Goal: Information Seeking & Learning: Learn about a topic

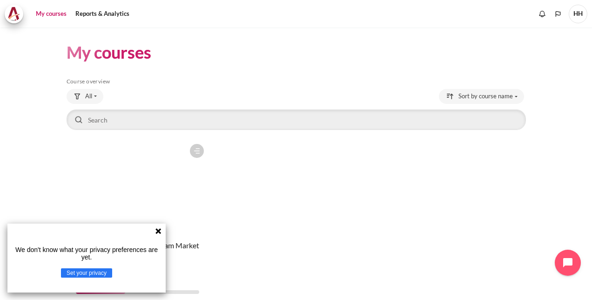
click at [158, 230] on icon at bounding box center [158, 231] width 6 height 6
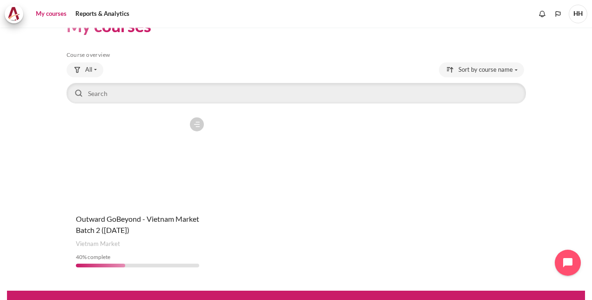
scroll to position [40, 0]
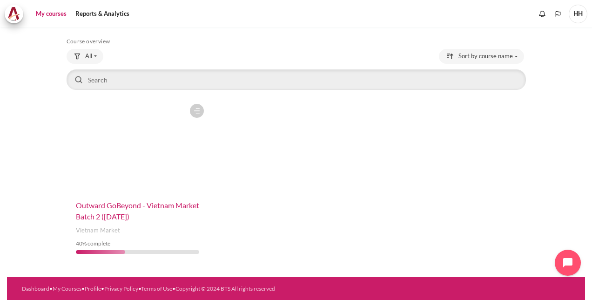
click at [157, 205] on span "Outward GoBeyond - Vietnam Market Batch 2 ([DATE])" at bounding box center [137, 211] width 123 height 20
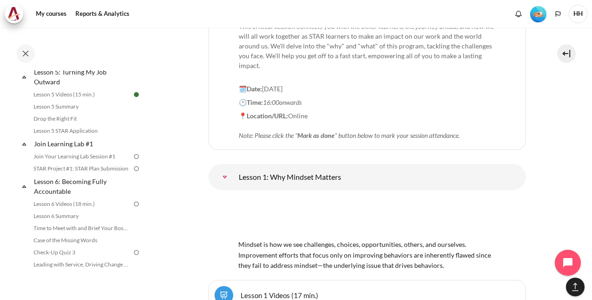
scroll to position [393, 0]
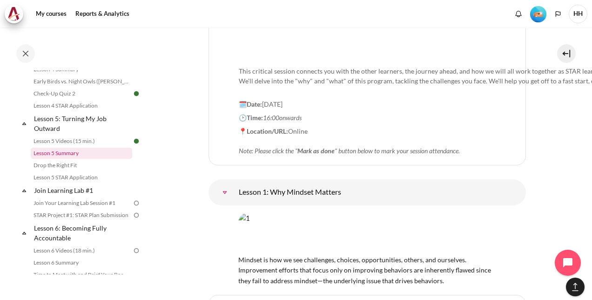
click at [81, 159] on link "Lesson 5 Summary" at bounding box center [81, 153] width 101 height 11
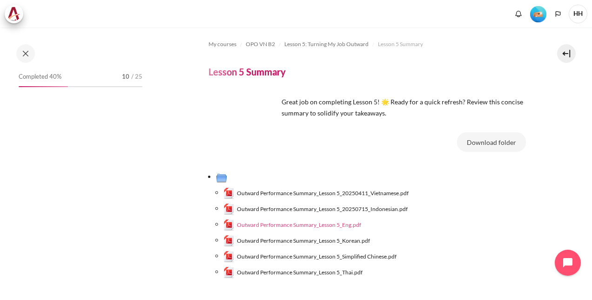
click at [345, 224] on span "Outward Performance Summary_Lesson 5_Eng.pdf" at bounding box center [299, 225] width 124 height 8
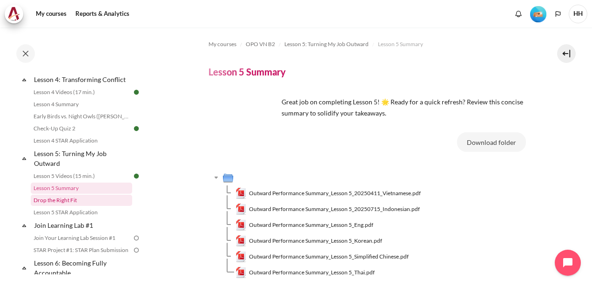
scroll to position [338, 0]
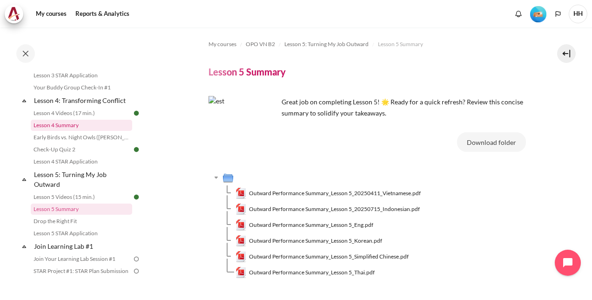
click at [67, 131] on link "Lesson 4 Summary" at bounding box center [81, 125] width 101 height 11
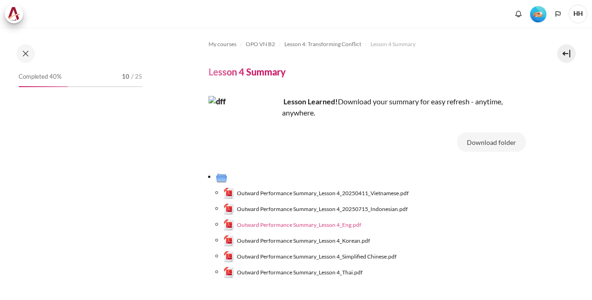
scroll to position [300, 0]
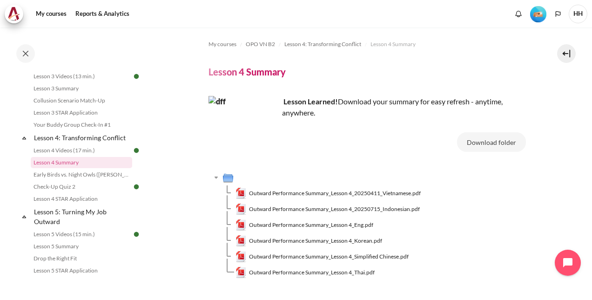
click at [549, 131] on section "My courses OPO VN B2 Lesson 4: Transforming Conflict Lesson 4 Summary Lesson 4 …" at bounding box center [367, 184] width 436 height 314
click at [351, 224] on span "Outward Performance Summary_Lesson 4_Eng.pdf" at bounding box center [311, 225] width 124 height 8
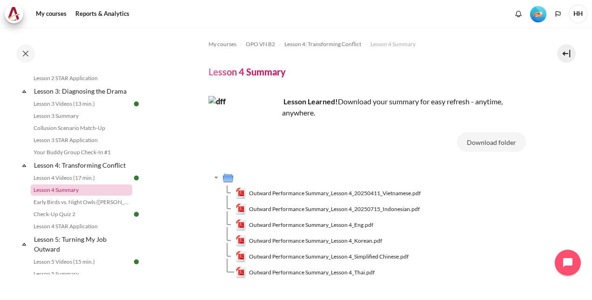
scroll to position [254, 0]
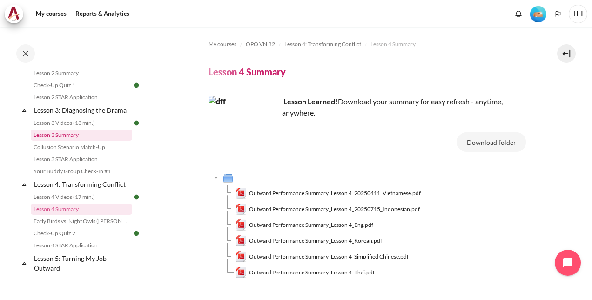
click at [73, 141] on link "Lesson 3 Summary" at bounding box center [81, 134] width 101 height 11
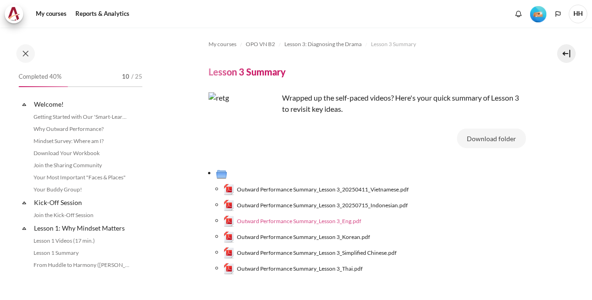
scroll to position [226, 0]
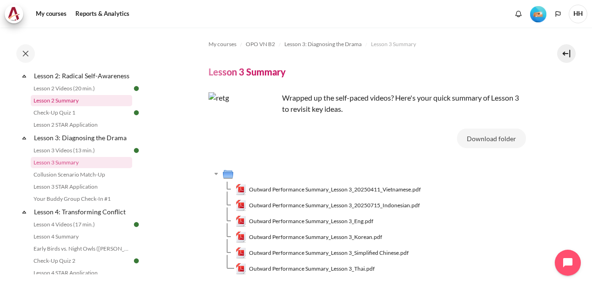
click at [64, 106] on link "Lesson 2 Summary" at bounding box center [81, 100] width 101 height 11
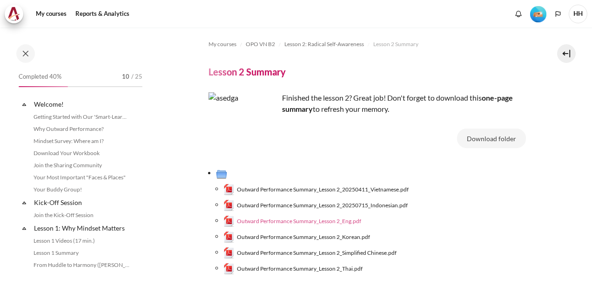
scroll to position [164, 0]
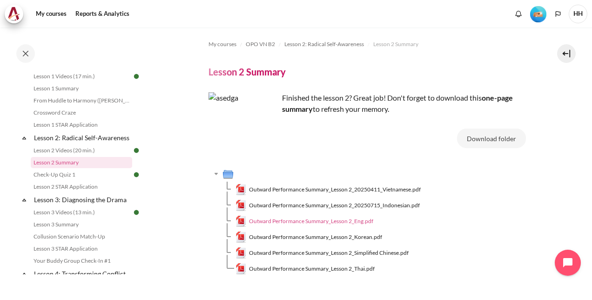
click at [360, 221] on span "Outward Performance Summary_Lesson 2_Eng.pdf" at bounding box center [311, 221] width 124 height 8
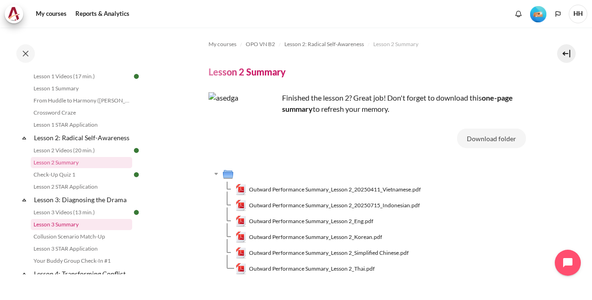
click at [73, 230] on link "Lesson 3 Summary" at bounding box center [81, 224] width 101 height 11
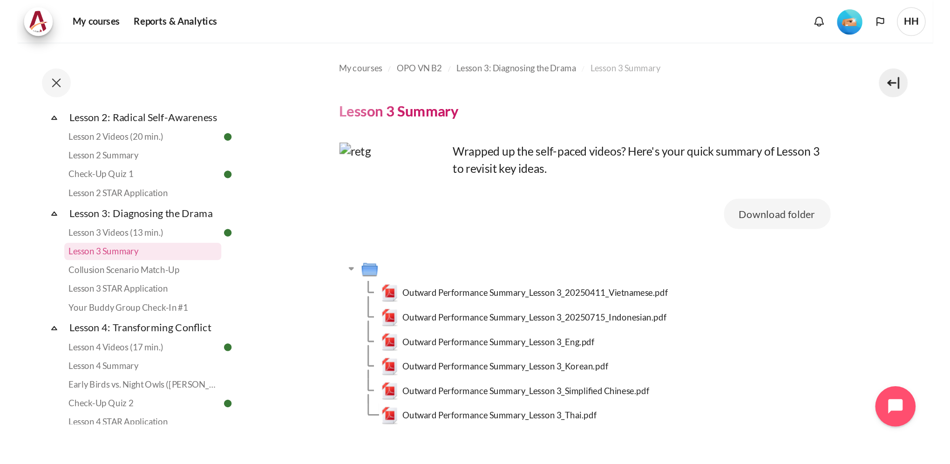
scroll to position [226, 0]
